Goal: Task Accomplishment & Management: Manage account settings

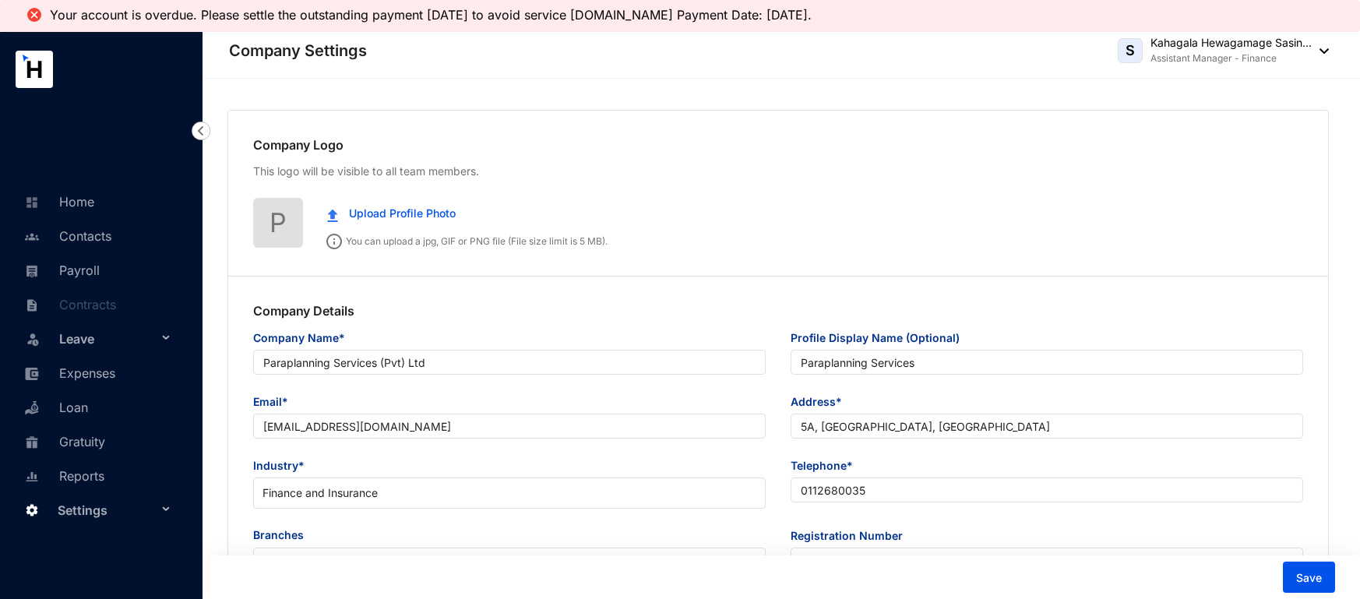
type input "Paraplanning Services (Pvt) Ltd"
type input "Paraplanning Services"
type input "[EMAIL_ADDRESS][DOMAIN_NAME]"
type input "5A, [GEOGRAPHIC_DATA], [GEOGRAPHIC_DATA]"
type input "0112680035"
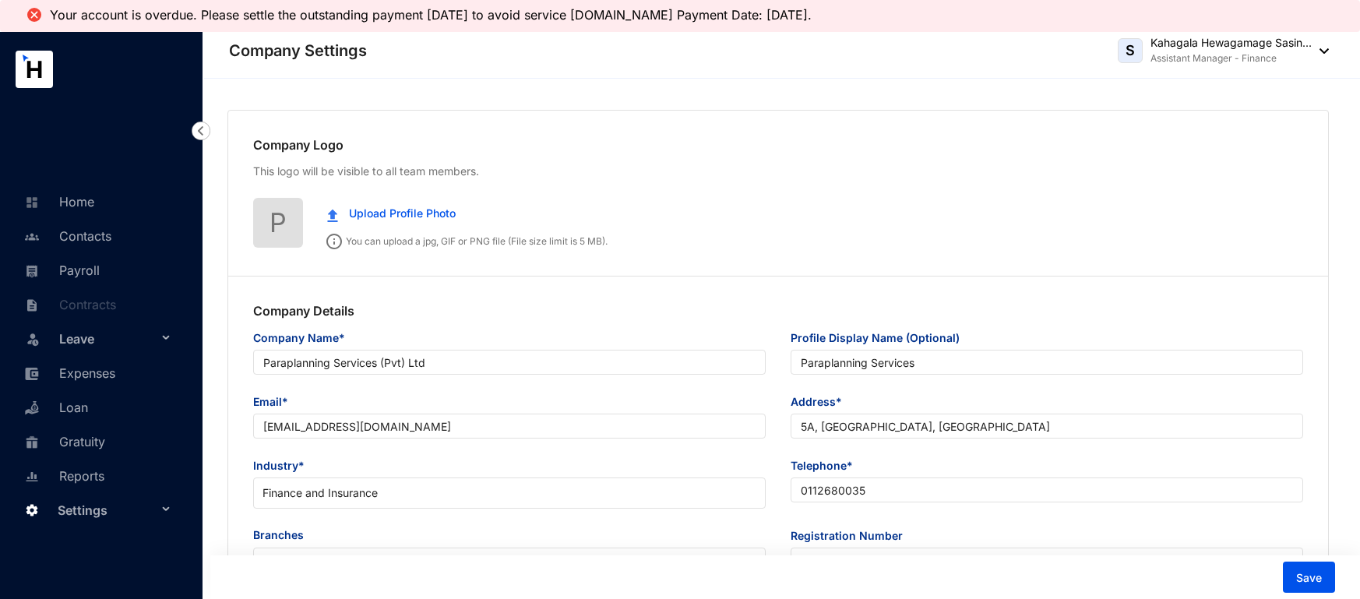
type input "PV 76897"
type input "B"
type input "039906"
type input "8"
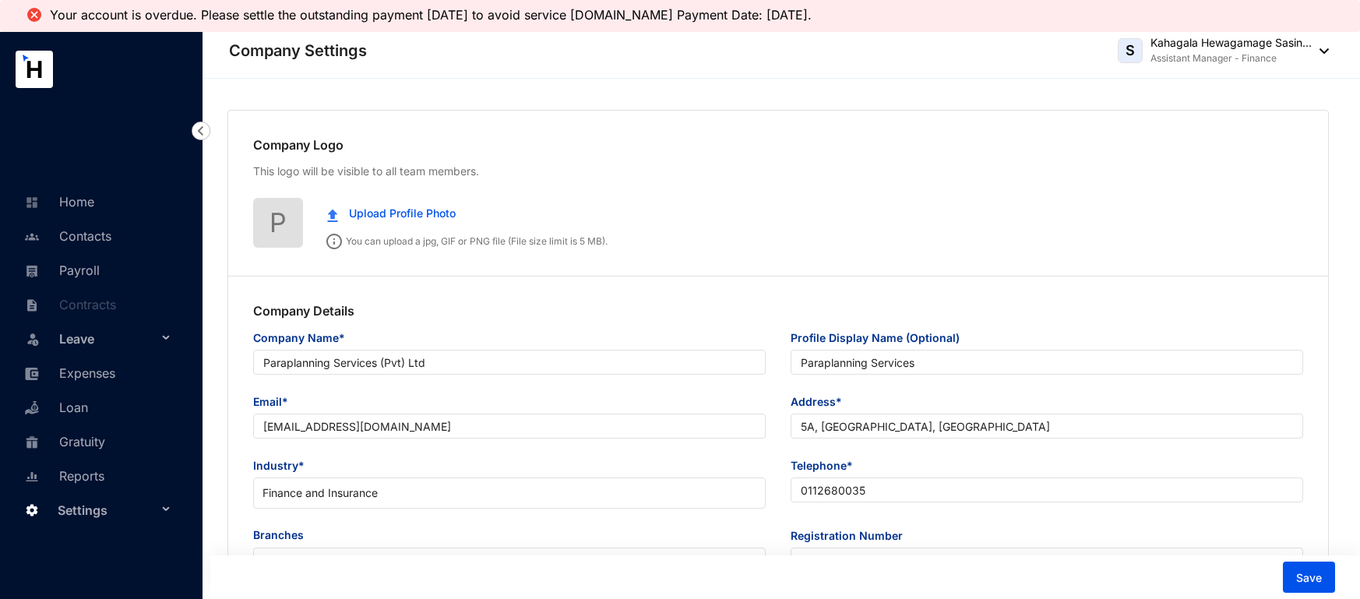
radio input "true"
checkbox input "true"
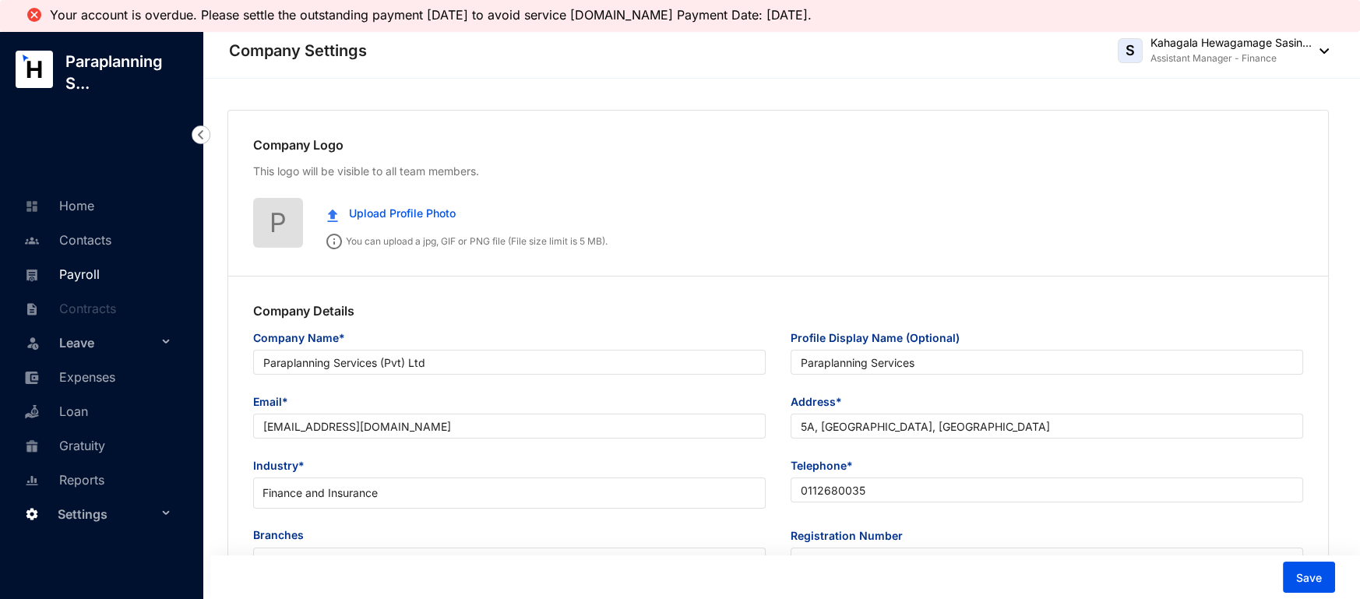
click at [70, 280] on link "Payroll" at bounding box center [59, 274] width 79 height 16
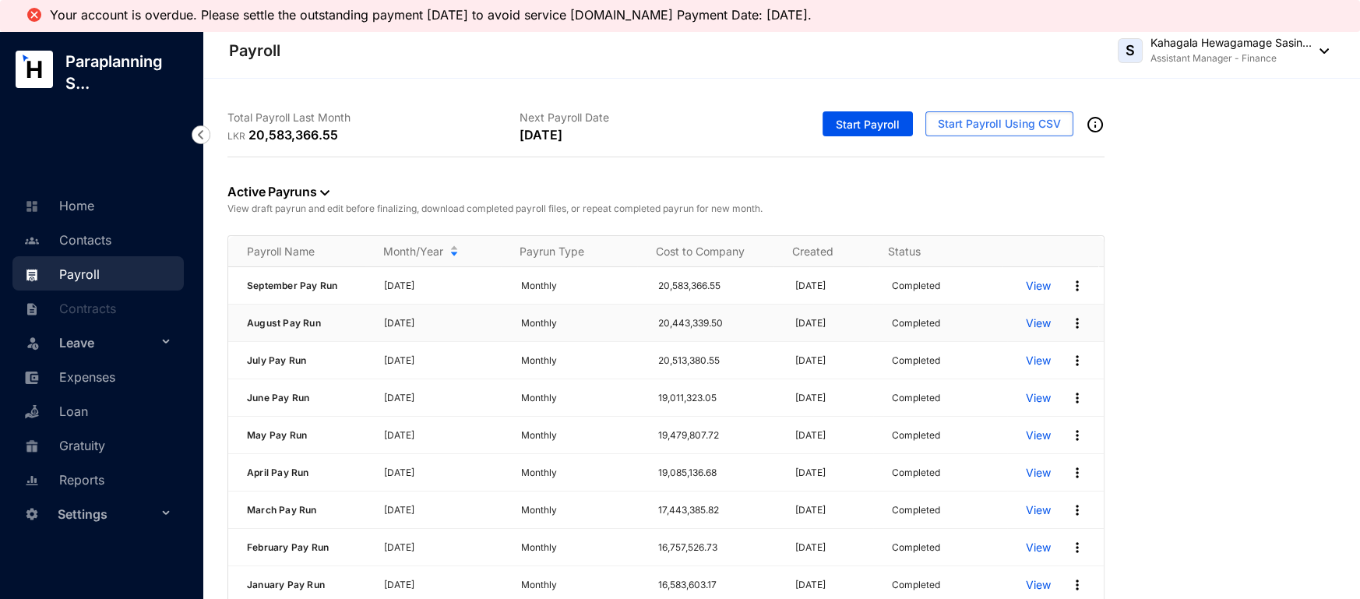
click at [1029, 325] on p "View" at bounding box center [1038, 324] width 25 height 16
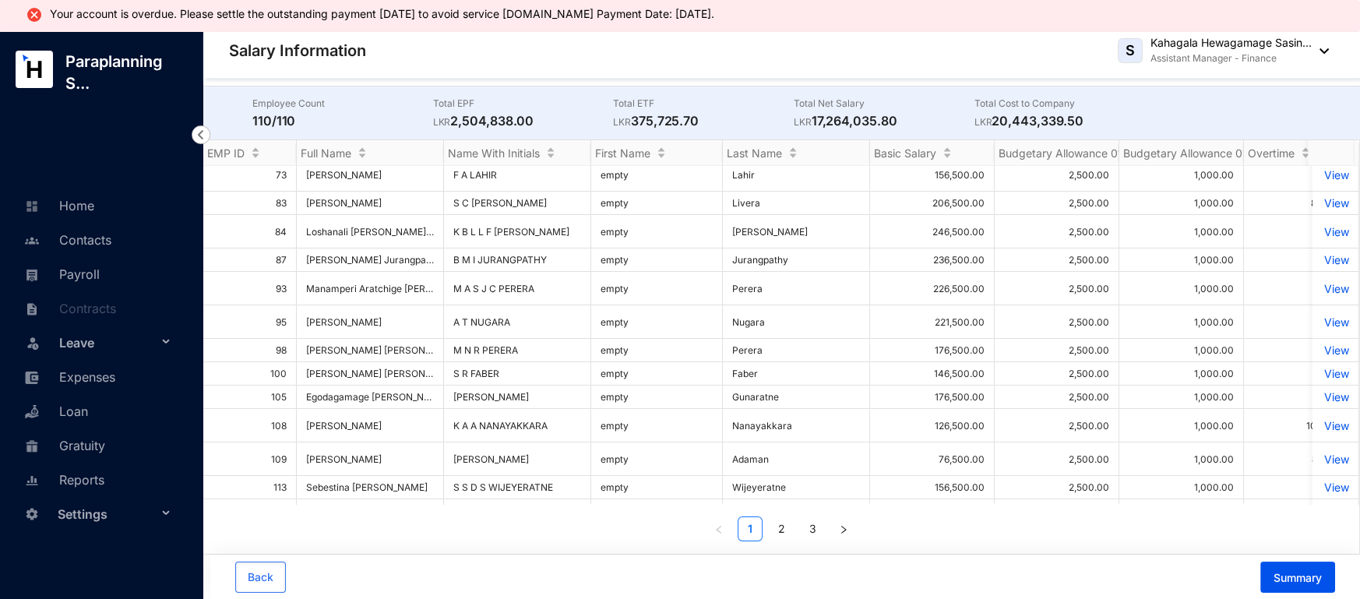
scroll to position [210, 0]
click at [1283, 580] on span "Summary" at bounding box center [1298, 578] width 48 height 16
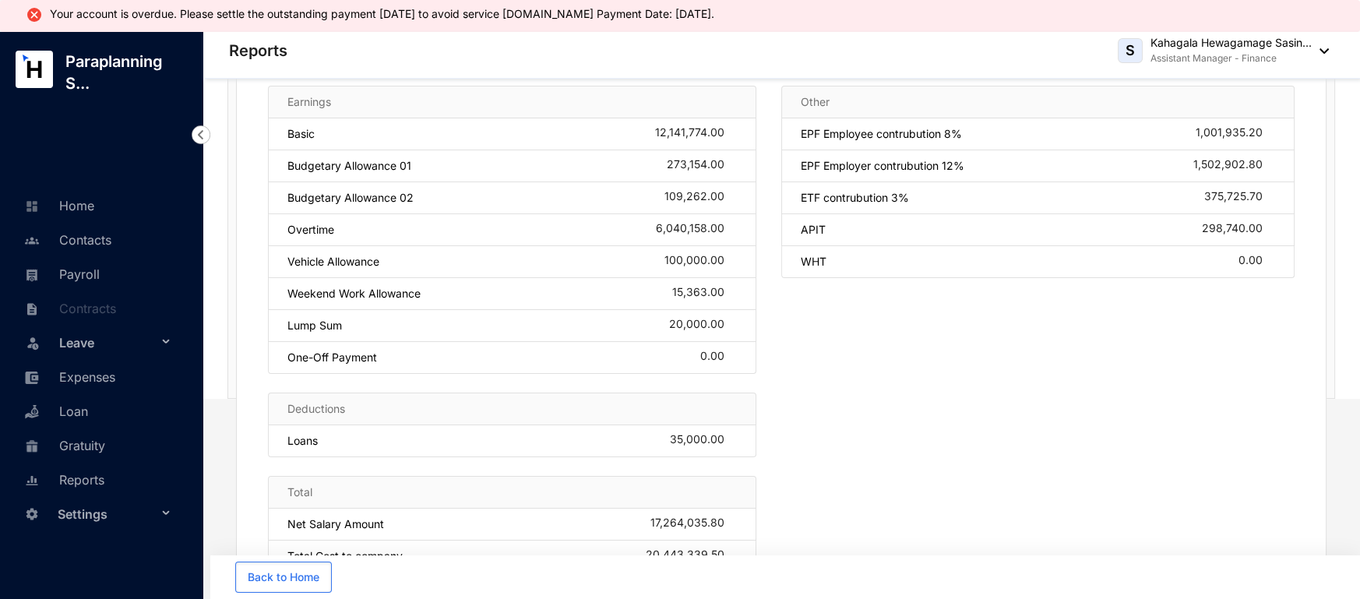
scroll to position [153, 0]
